Goal: Transaction & Acquisition: Purchase product/service

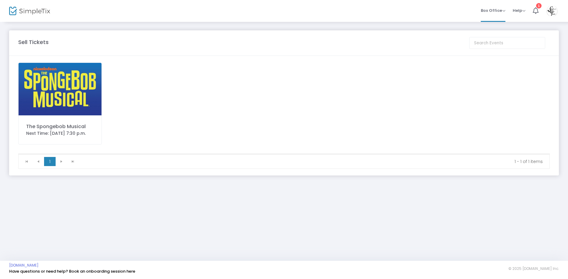
click at [63, 86] on img at bounding box center [60, 89] width 83 height 53
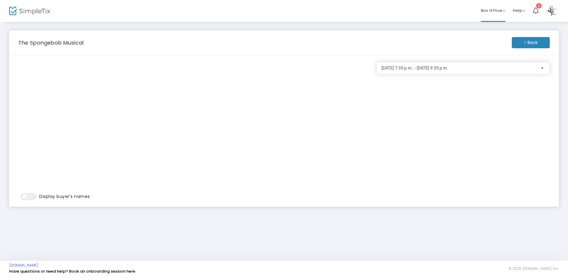
click at [540, 69] on div at bounding box center [542, 68] width 5 height 5
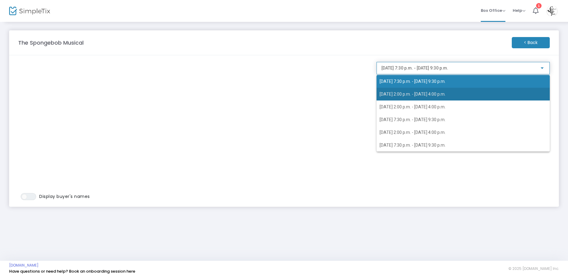
click at [446, 95] on span "[DATE] 2:00 p.m. - [DATE] 4:00 p.m." at bounding box center [413, 94] width 66 height 5
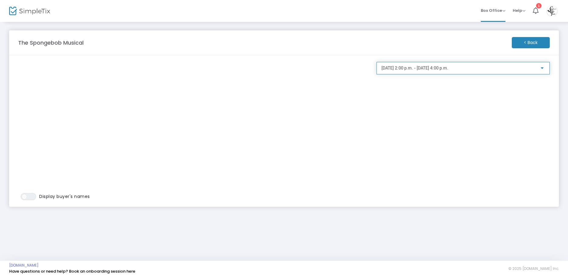
click at [541, 68] on div at bounding box center [542, 68] width 3 height 2
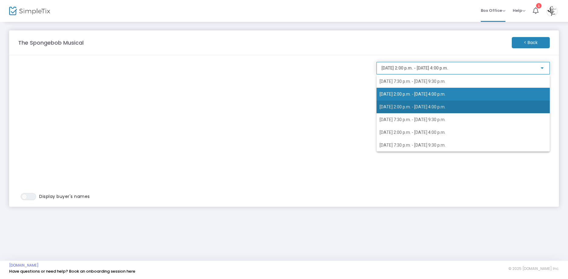
click at [446, 108] on span "[DATE] 2:00 p.m. - [DATE] 4:00 p.m." at bounding box center [413, 107] width 66 height 5
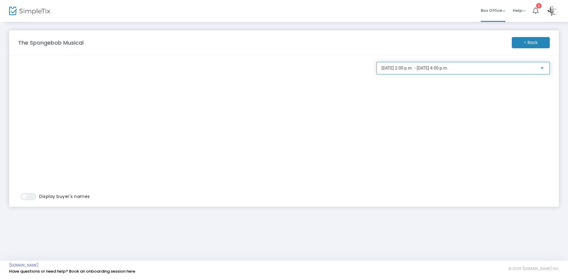
click at [541, 67] on div at bounding box center [542, 68] width 5 height 5
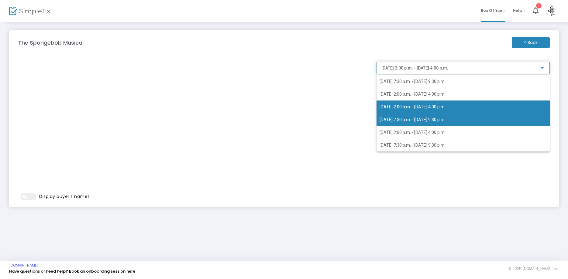
click at [446, 121] on span "[DATE] 7:30 p.m. - [DATE] 9:30 p.m." at bounding box center [413, 119] width 66 height 5
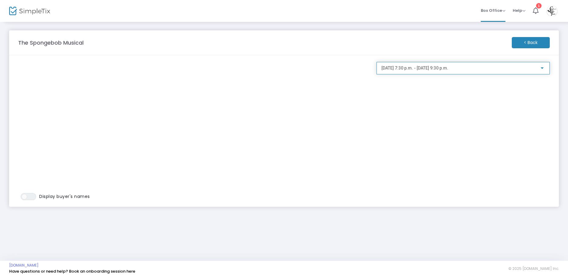
click at [543, 68] on div at bounding box center [542, 68] width 3 height 2
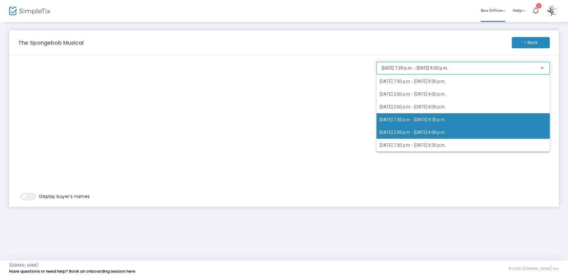
click at [446, 130] on span "[DATE] 2:00 p.m. - [DATE] 4:00 p.m." at bounding box center [413, 132] width 66 height 5
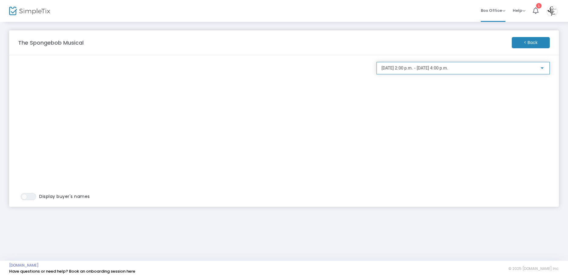
click at [546, 65] on div "[DATE] 2:00 p.m. - [DATE] 4:00 p.m." at bounding box center [463, 68] width 173 height 12
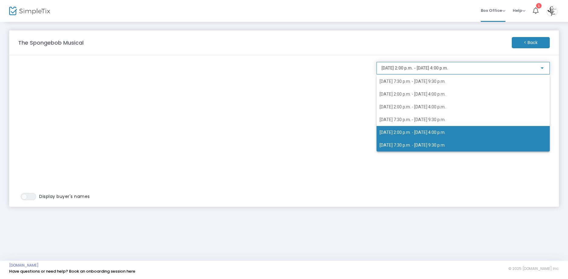
click at [446, 147] on span "[DATE] 7:30 p.m. - [DATE] 9:30 p.m." at bounding box center [413, 145] width 66 height 5
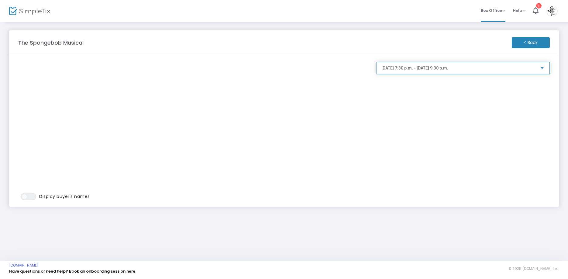
click at [542, 67] on div at bounding box center [542, 68] width 5 height 5
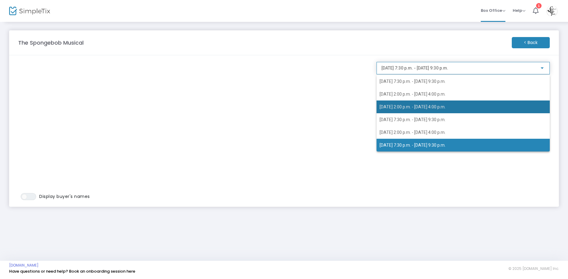
click at [446, 107] on span "[DATE] 2:00 p.m. - [DATE] 4:00 p.m." at bounding box center [413, 107] width 66 height 5
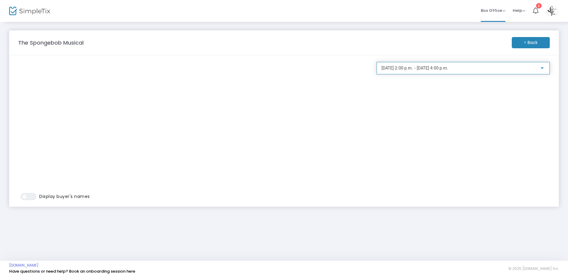
click at [542, 67] on div at bounding box center [542, 68] width 5 height 5
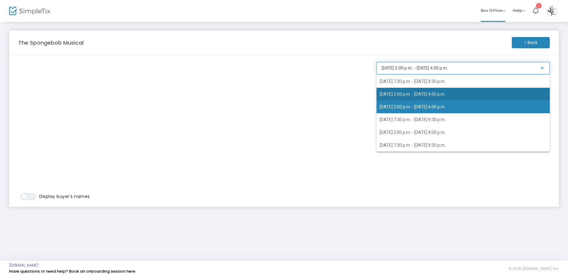
click at [446, 94] on span "[DATE] 2:00 p.m. - [DATE] 4:00 p.m." at bounding box center [413, 94] width 66 height 5
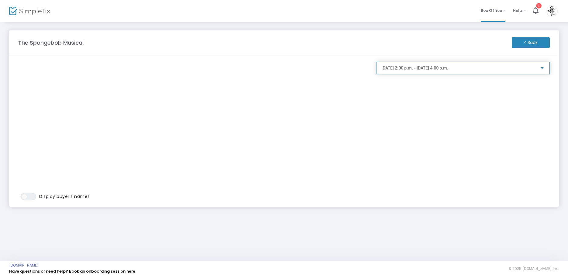
click at [543, 65] on div "[DATE] 2:00 p.m. - [DATE] 4:00 p.m." at bounding box center [464, 66] width 164 height 11
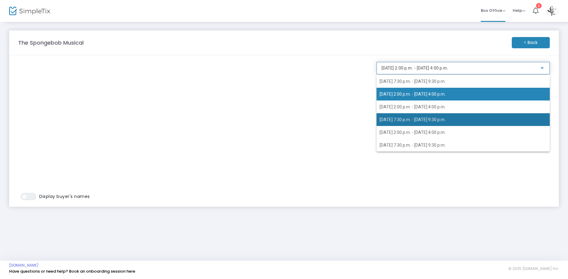
click at [463, 117] on span "[DATE] 7:30 p.m. - [DATE] 9:30 p.m." at bounding box center [463, 119] width 167 height 13
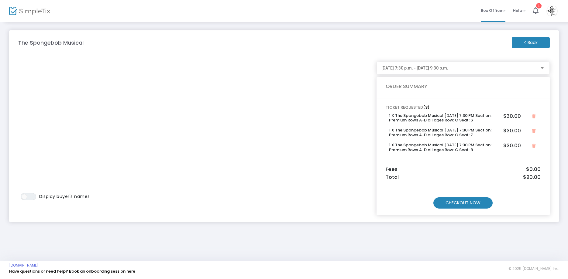
click at [465, 200] on m-button "CHECKOUT NOW" at bounding box center [462, 203] width 59 height 11
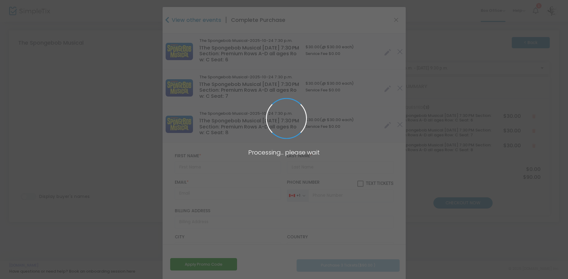
type input "[GEOGRAPHIC_DATA]"
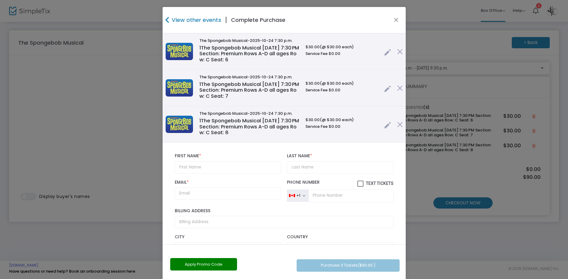
scroll to position [35, 0]
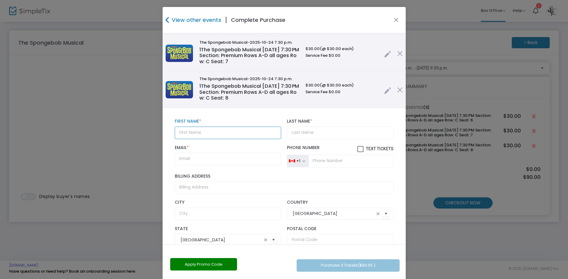
click at [197, 133] on input "text" at bounding box center [228, 133] width 106 height 12
type input "[PERSON_NAME]"
type input "N"
type input "[PERSON_NAME]"
type input "[EMAIL_ADDRESS][DOMAIN_NAME]"
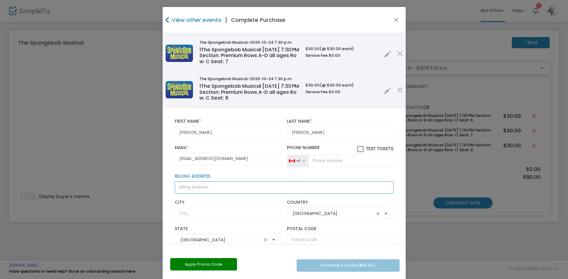
type input "[STREET_ADDRESS]"
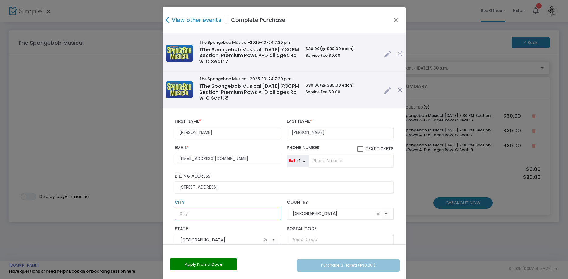
type input "Stayner"
type input "L0M 1S0"
click at [330, 164] on input "tel" at bounding box center [351, 161] width 85 height 13
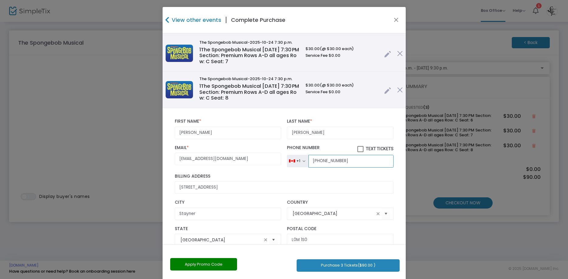
type input "[PHONE_NUMBER]"
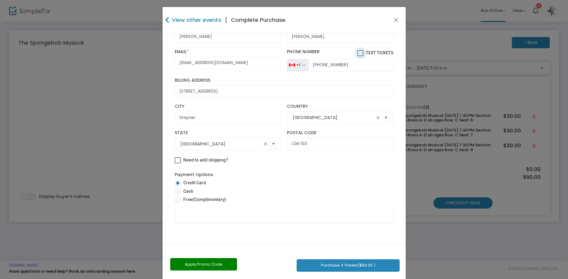
scroll to position [8, 0]
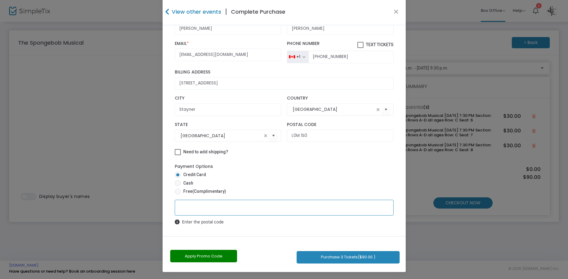
click at [342, 257] on button "Purchase 3 Tickets ($90.00 )" at bounding box center [348, 257] width 103 height 12
